Goal: Task Accomplishment & Management: Manage account settings

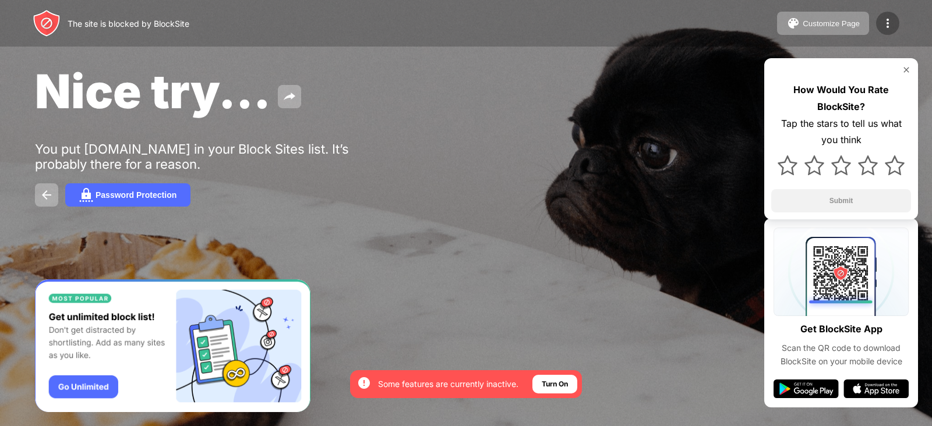
click at [884, 19] on img at bounding box center [887, 23] width 14 height 14
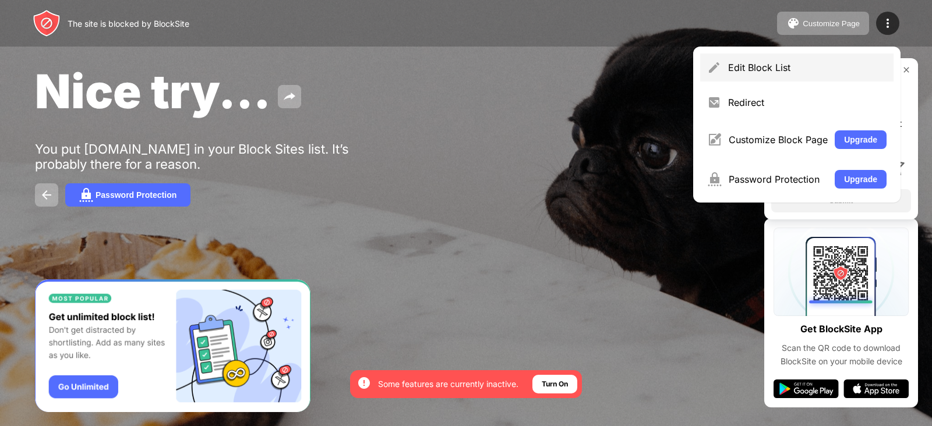
click at [753, 68] on div "Edit Block List" at bounding box center [807, 68] width 158 height 12
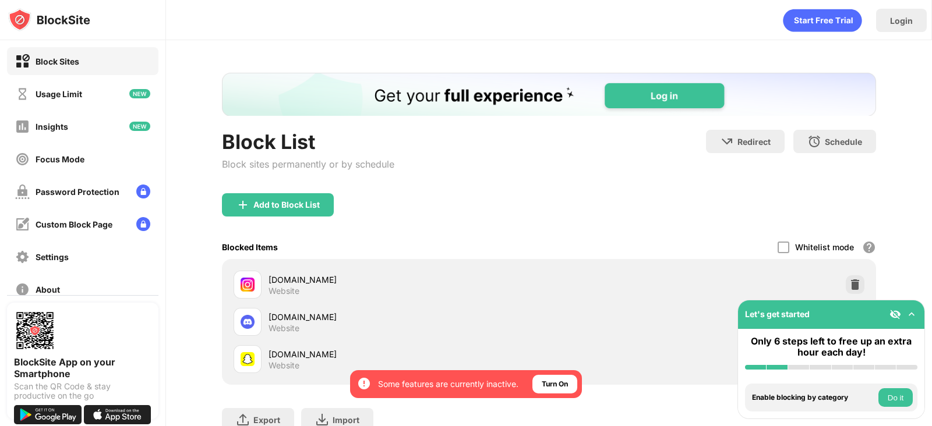
scroll to position [93, 0]
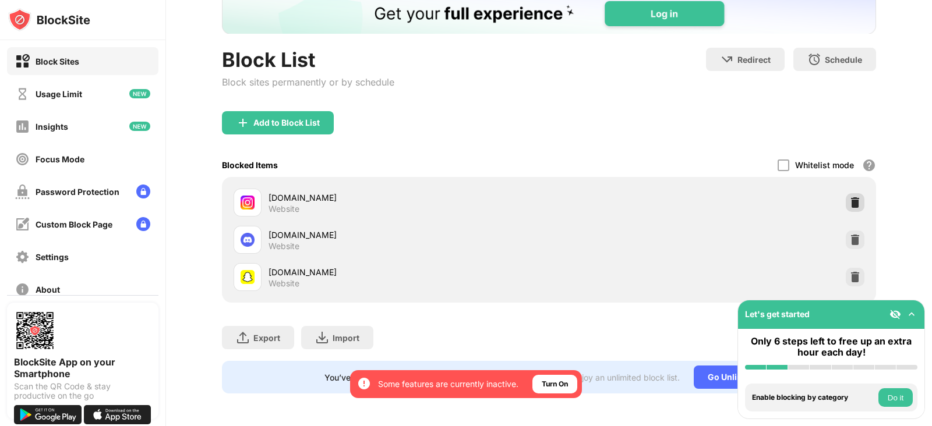
click at [849, 197] on img at bounding box center [855, 203] width 12 height 12
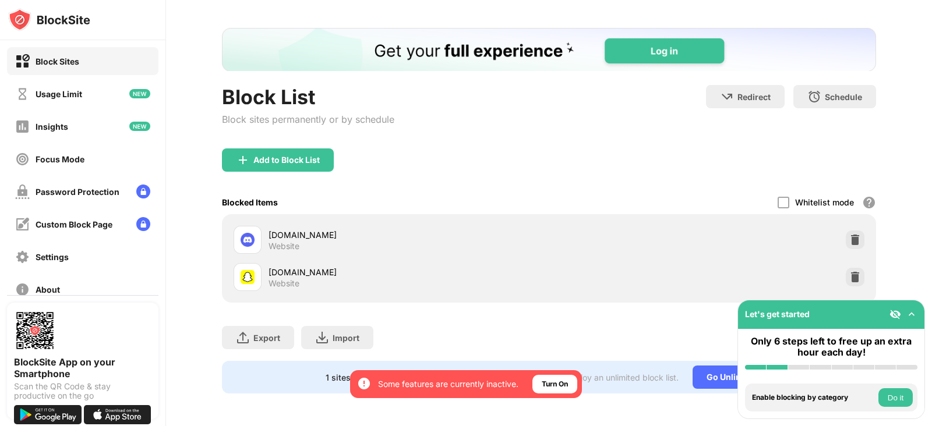
click at [841, 197] on div "Whitelist mode" at bounding box center [824, 202] width 59 height 10
click at [845, 231] on div at bounding box center [854, 240] width 19 height 19
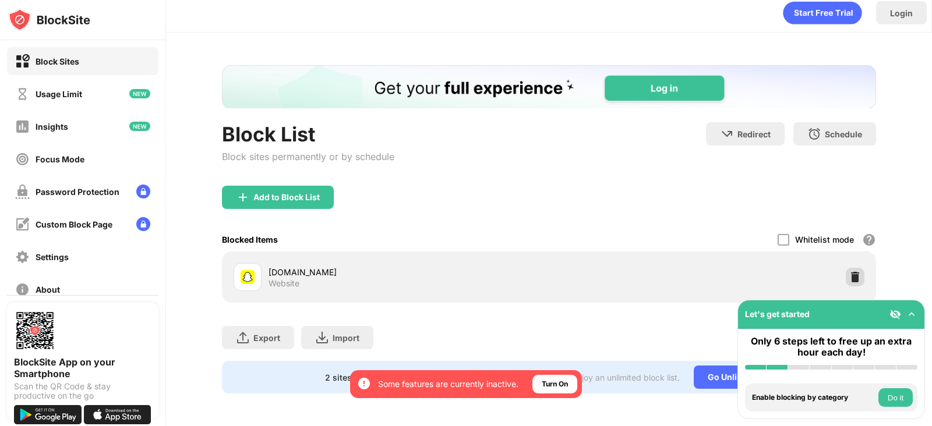
click at [849, 271] on img at bounding box center [855, 277] width 12 height 12
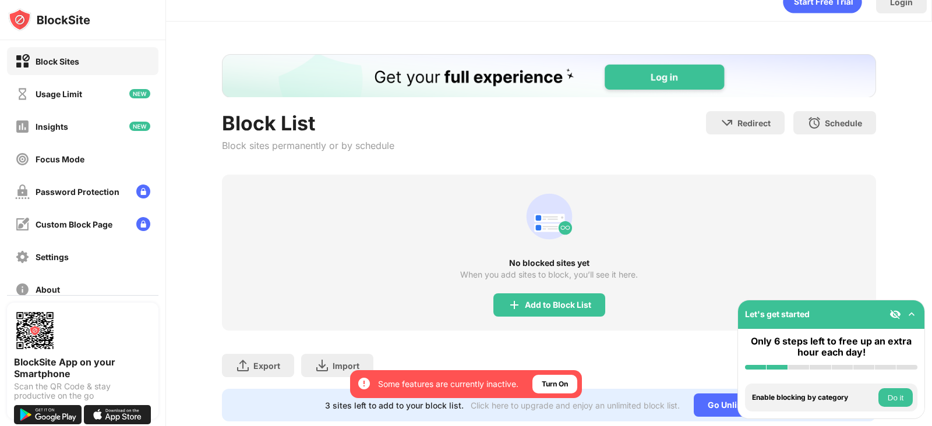
scroll to position [58, 0]
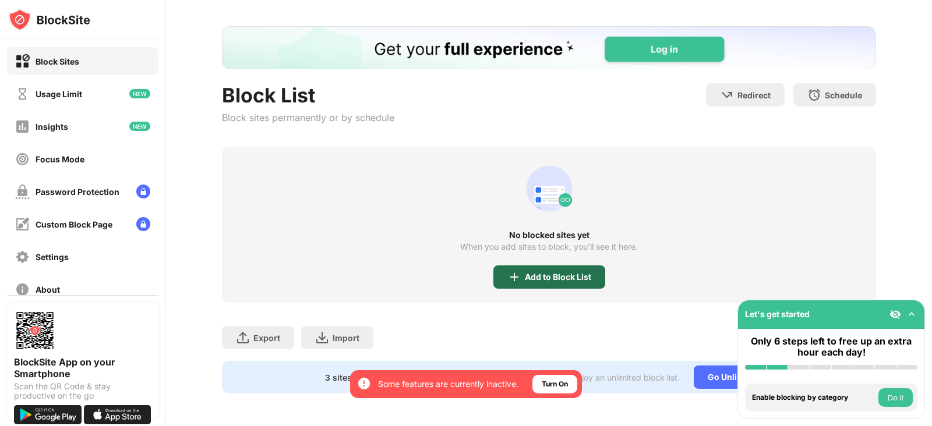
click at [550, 266] on div "Add to Block List" at bounding box center [549, 277] width 112 height 23
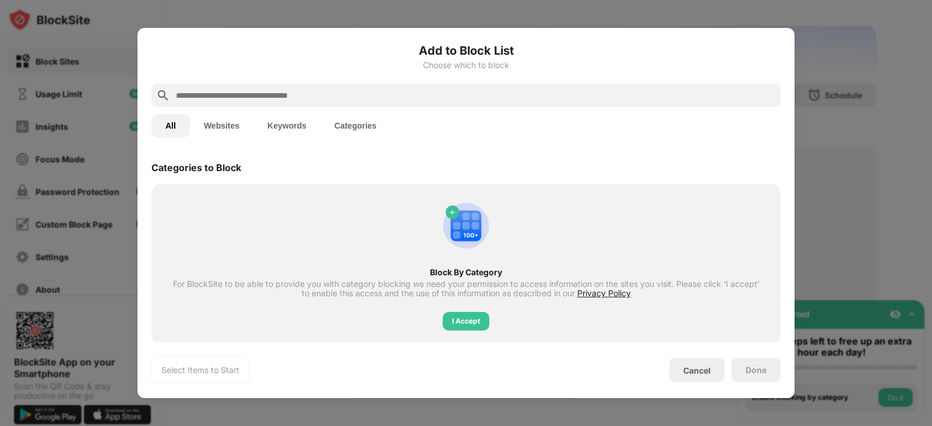
click at [454, 89] on input "text" at bounding box center [475, 96] width 601 height 14
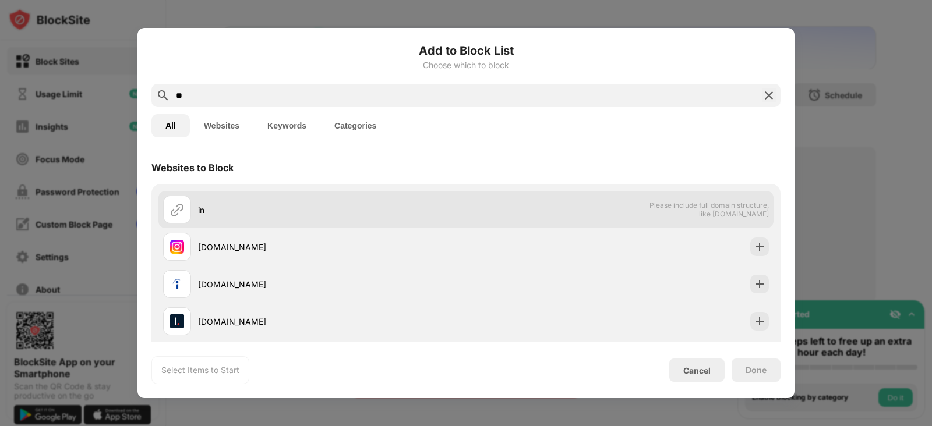
type input "**"
click at [359, 224] on div "in Please include full domain structure, like domain.com" at bounding box center [465, 209] width 615 height 37
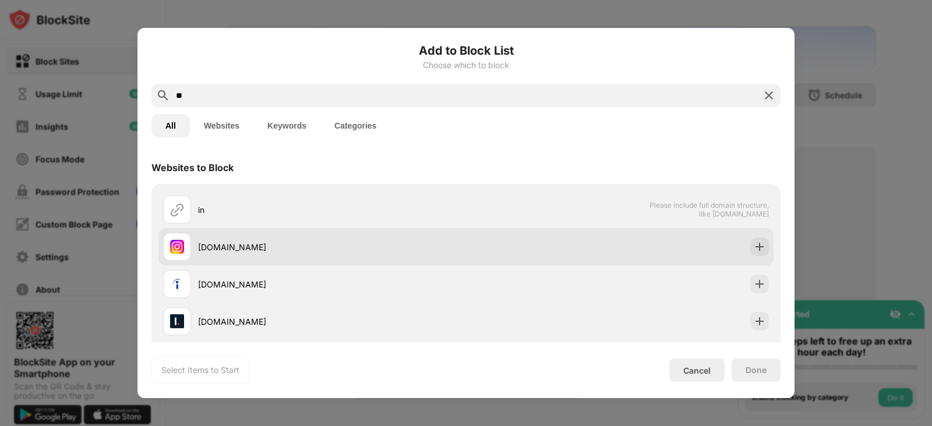
click at [362, 242] on div "instagram.com" at bounding box center [332, 247] width 268 height 12
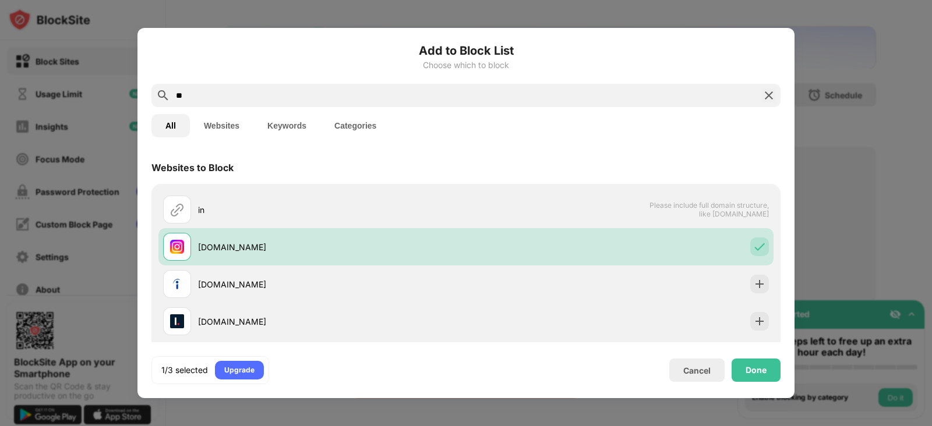
click at [760, 370] on div "Done" at bounding box center [755, 370] width 21 height 9
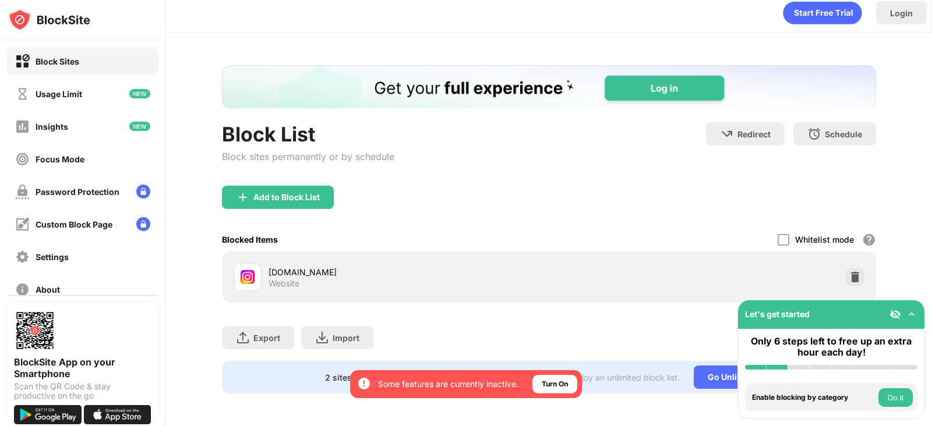
scroll to position [19, 0]
click at [313, 193] on div "Add to Block List" at bounding box center [286, 197] width 66 height 9
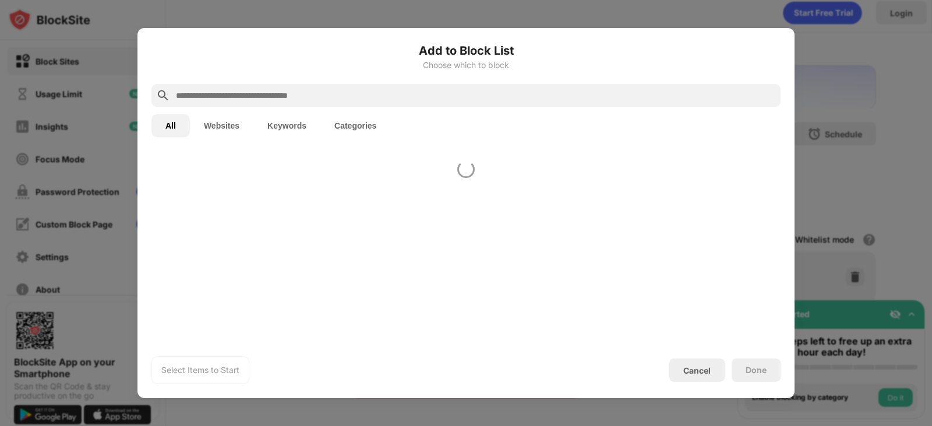
click at [278, 89] on input "text" at bounding box center [475, 96] width 601 height 14
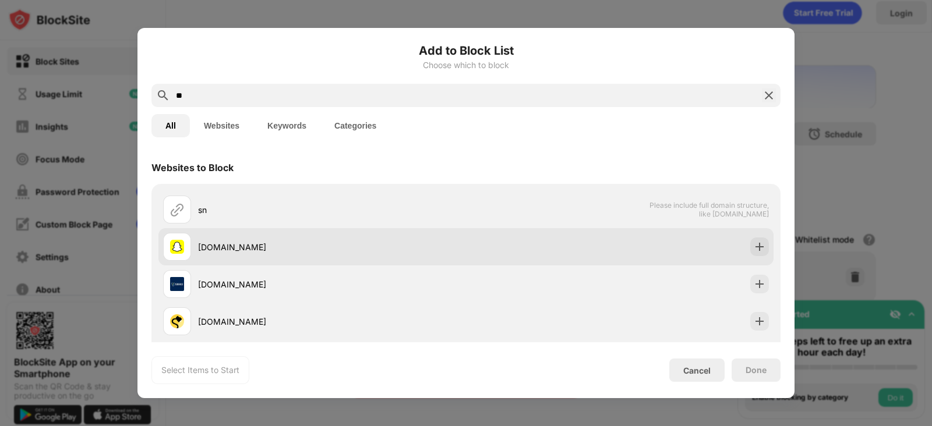
type input "**"
click at [232, 249] on div "snapchat.com" at bounding box center [332, 247] width 268 height 12
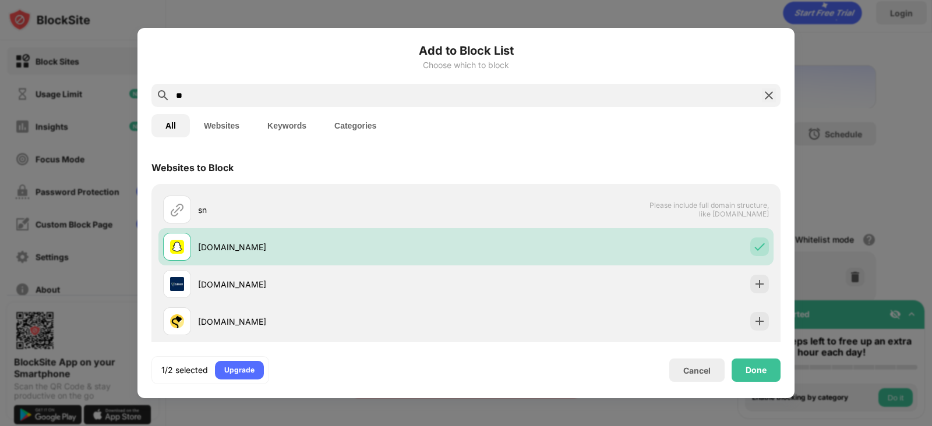
click at [739, 369] on div "Done" at bounding box center [755, 370] width 49 height 23
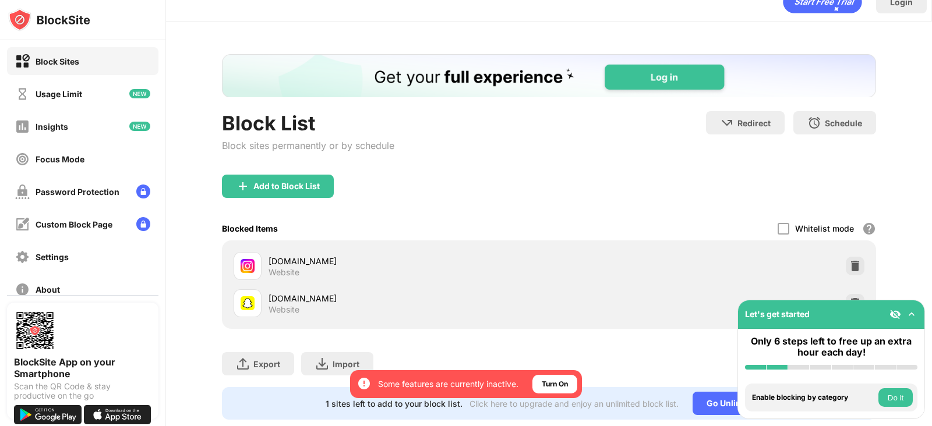
scroll to position [56, 0]
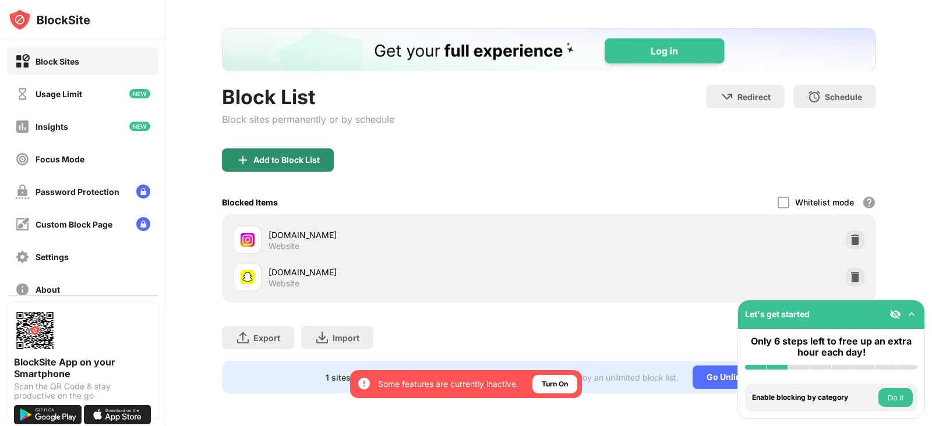
click at [293, 155] on div "Add to Block List" at bounding box center [286, 159] width 66 height 9
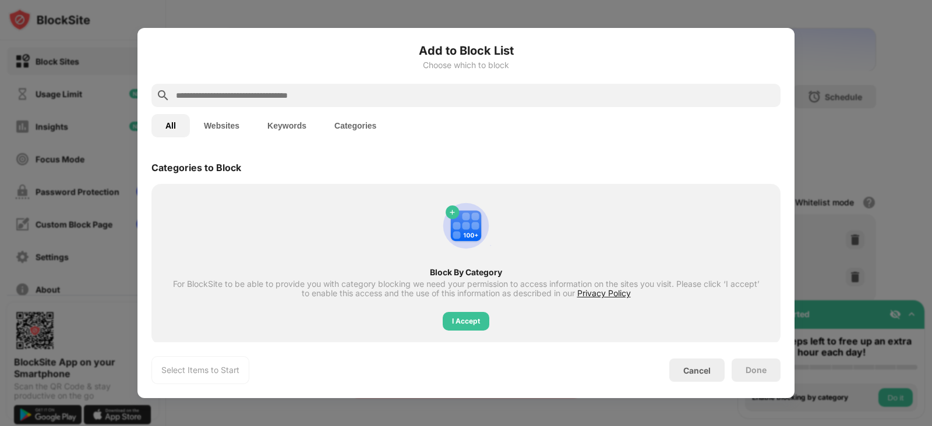
click at [288, 101] on input "text" at bounding box center [475, 96] width 601 height 14
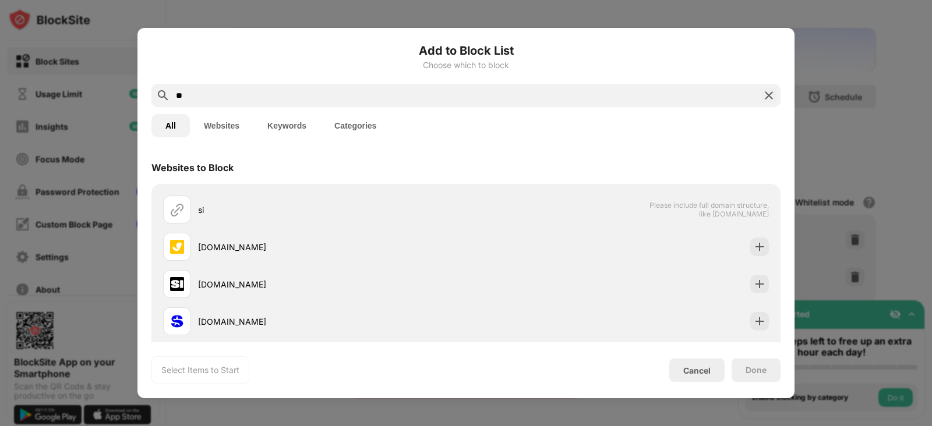
type input "*"
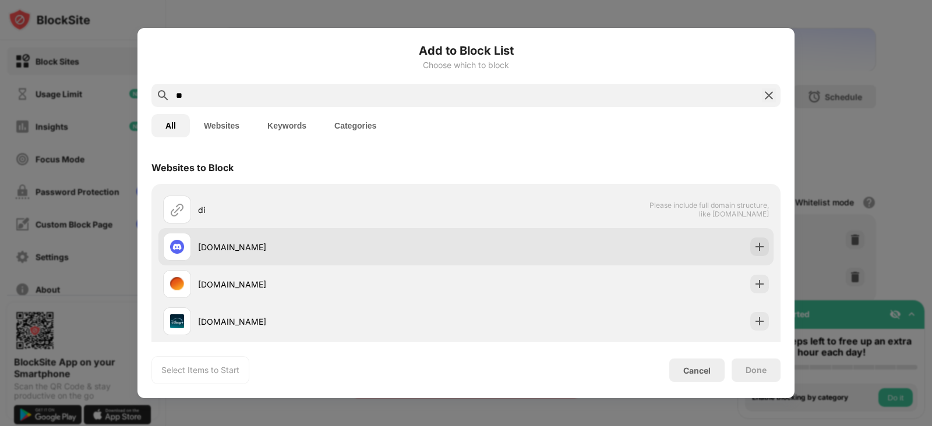
type input "**"
click at [224, 247] on div "discord.com" at bounding box center [332, 247] width 268 height 12
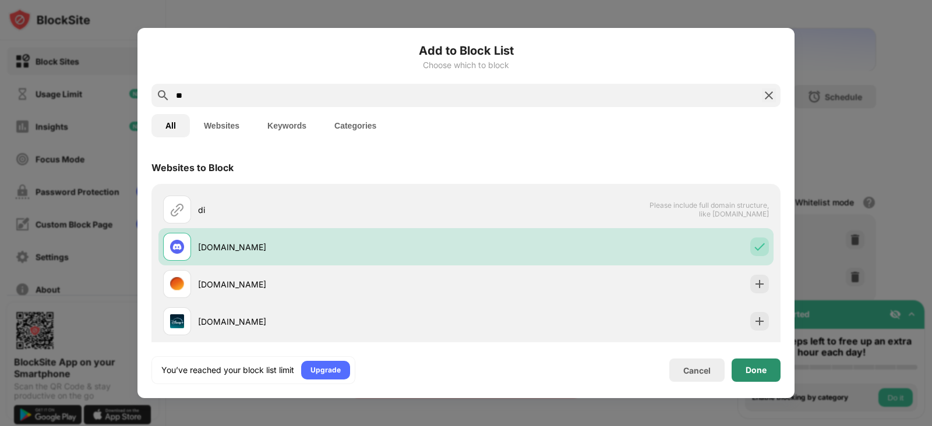
click at [766, 375] on div "Done" at bounding box center [755, 370] width 49 height 23
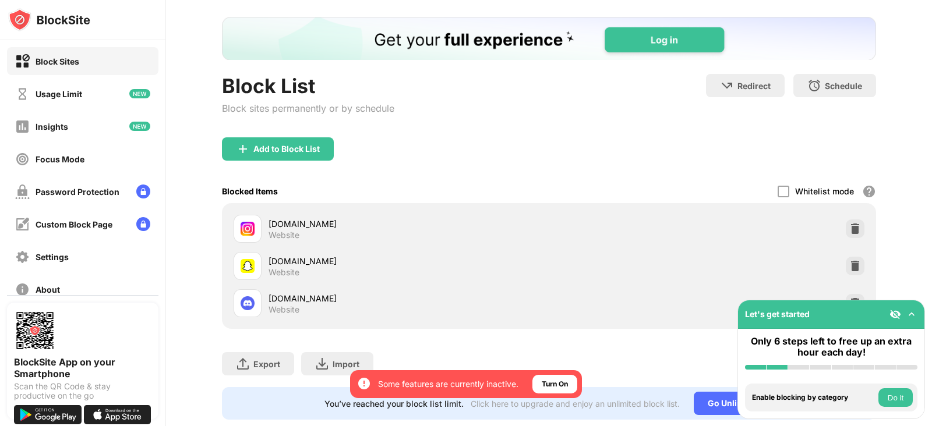
scroll to position [93, 0]
